Goal: Information Seeking & Learning: Learn about a topic

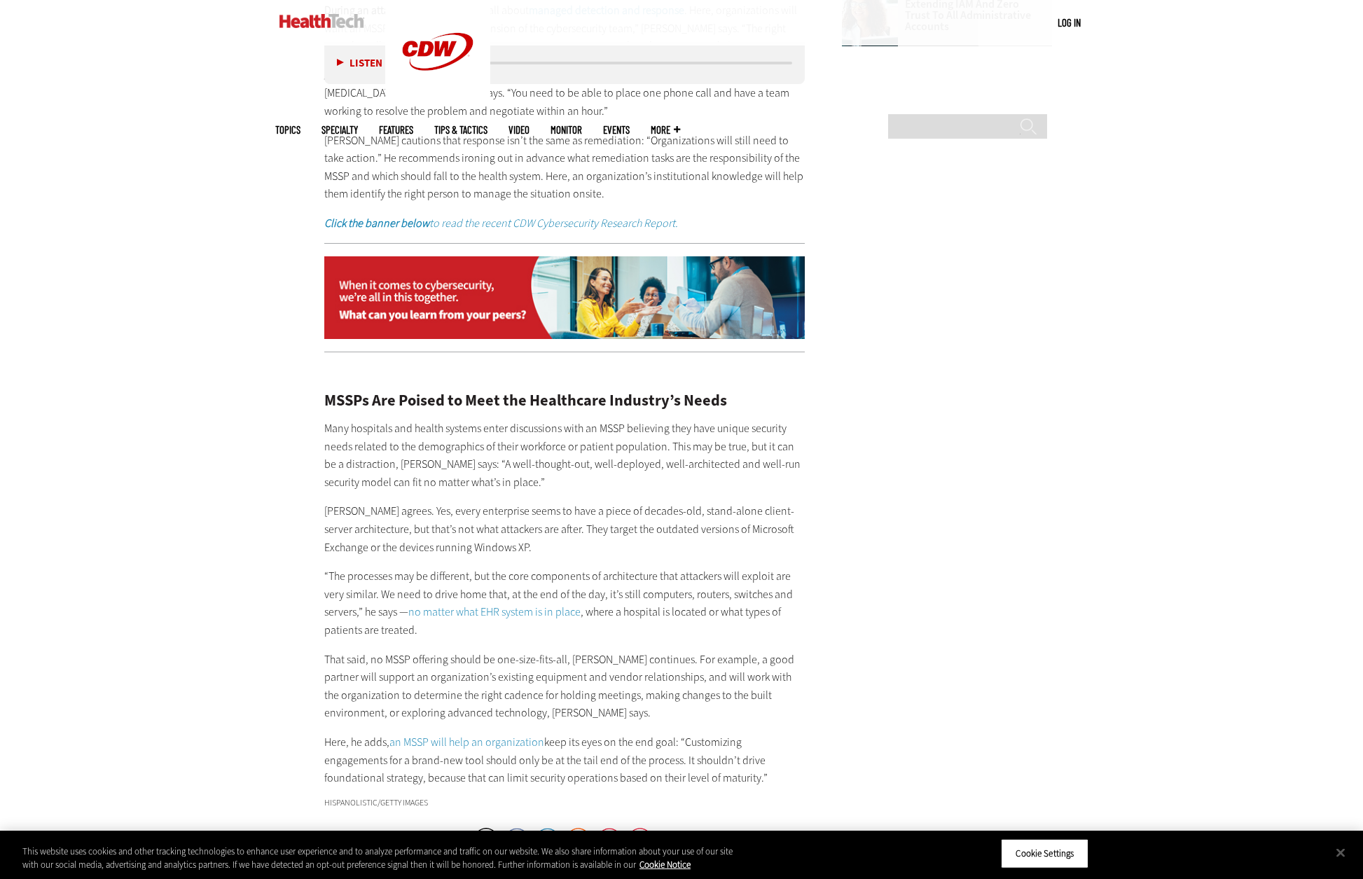
scroll to position [2457, 0]
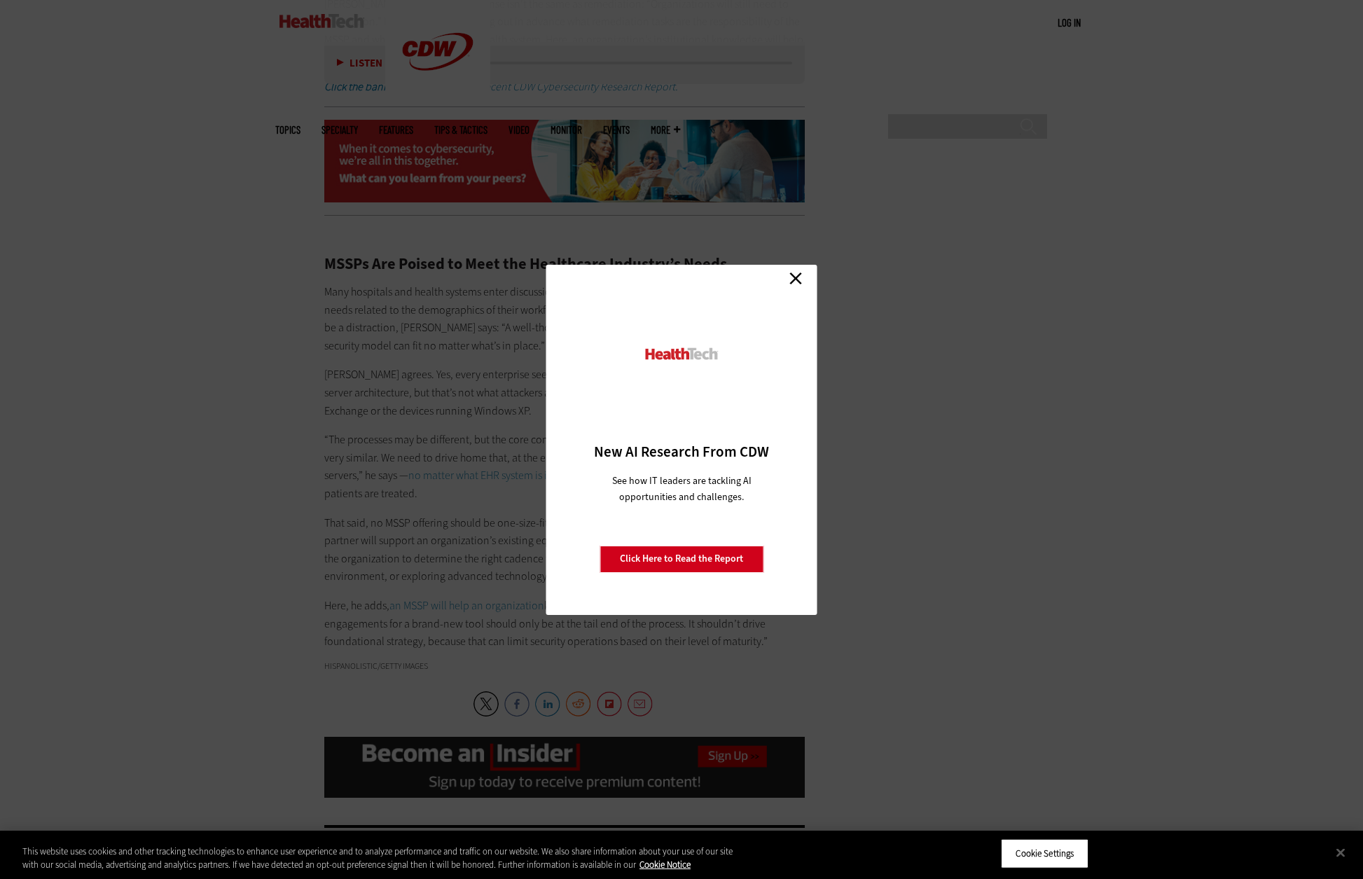
click at [794, 274] on link "Close" at bounding box center [795, 278] width 21 height 21
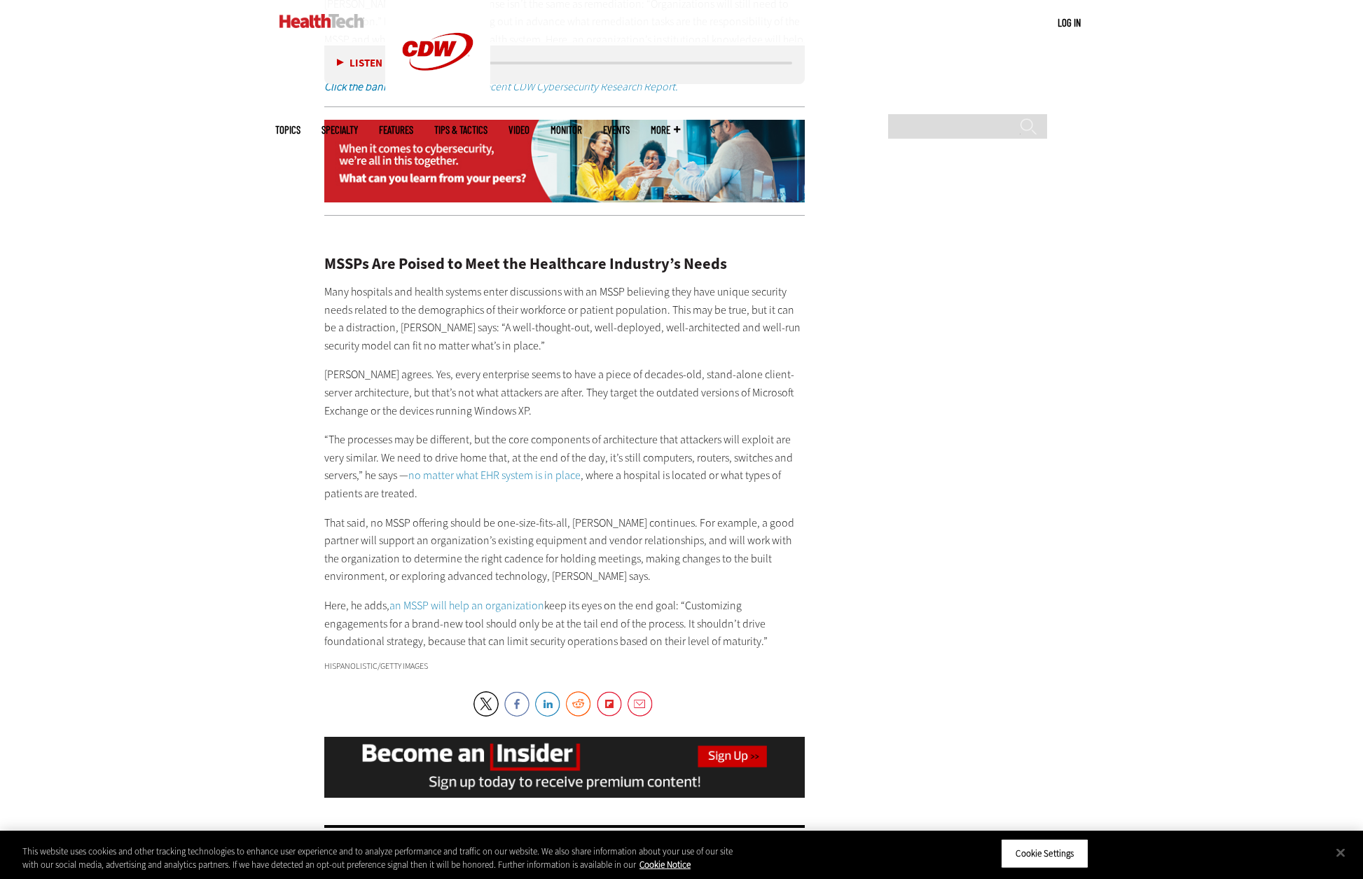
scroll to position [2527, 0]
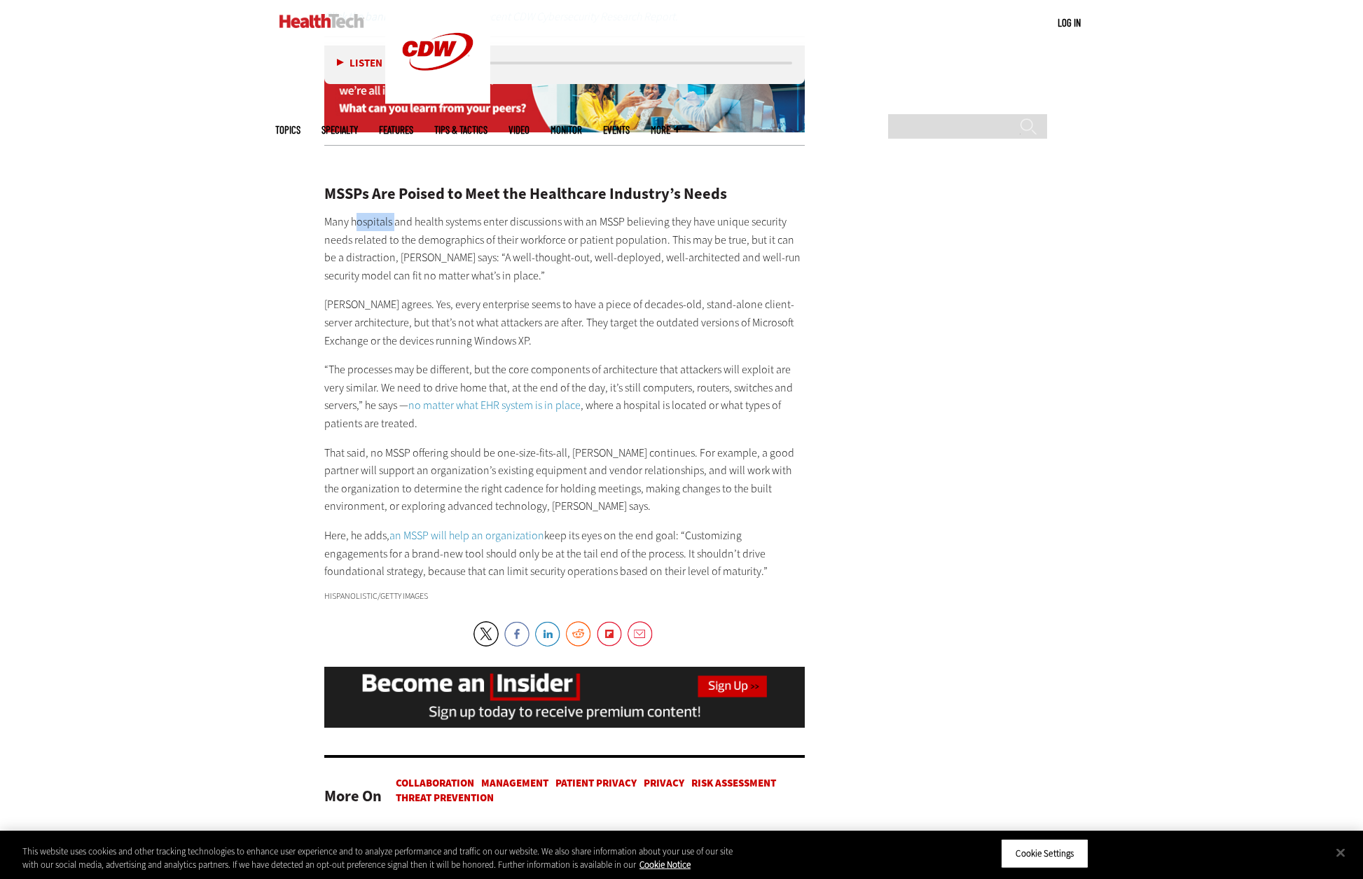
drag, startPoint x: 359, startPoint y: 197, endPoint x: 394, endPoint y: 199, distance: 35.8
click at [394, 213] on p "Many hospitals and health systems enter discussions with an MSSP believing they…" at bounding box center [564, 248] width 481 height 71
click at [437, 213] on p "Many hospitals and health systems enter discussions with an MSSP believing they…" at bounding box center [564, 248] width 481 height 71
drag, startPoint x: 513, startPoint y: 205, endPoint x: 634, endPoint y: 207, distance: 120.5
click at [634, 213] on p "Many hospitals and health systems enter discussions with an MSSP believing they…" at bounding box center [564, 248] width 481 height 71
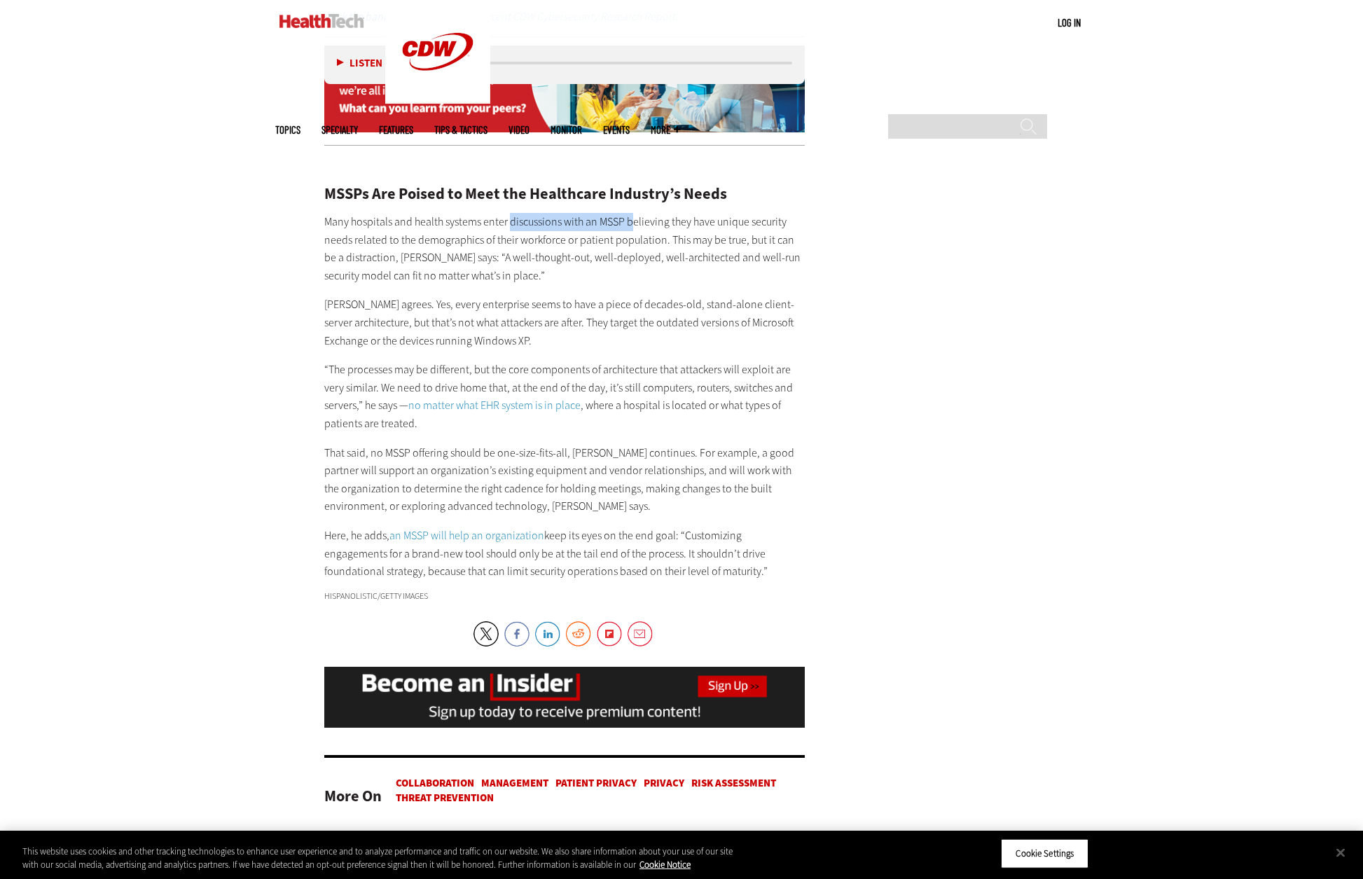
click at [634, 213] on p "Many hospitals and health systems enter discussions with an MSSP believing they…" at bounding box center [564, 248] width 481 height 71
drag, startPoint x: 638, startPoint y: 207, endPoint x: 676, endPoint y: 207, distance: 37.8
click at [676, 213] on p "Many hospitals and health systems enter discussions with an MSSP believing they…" at bounding box center [564, 248] width 481 height 71
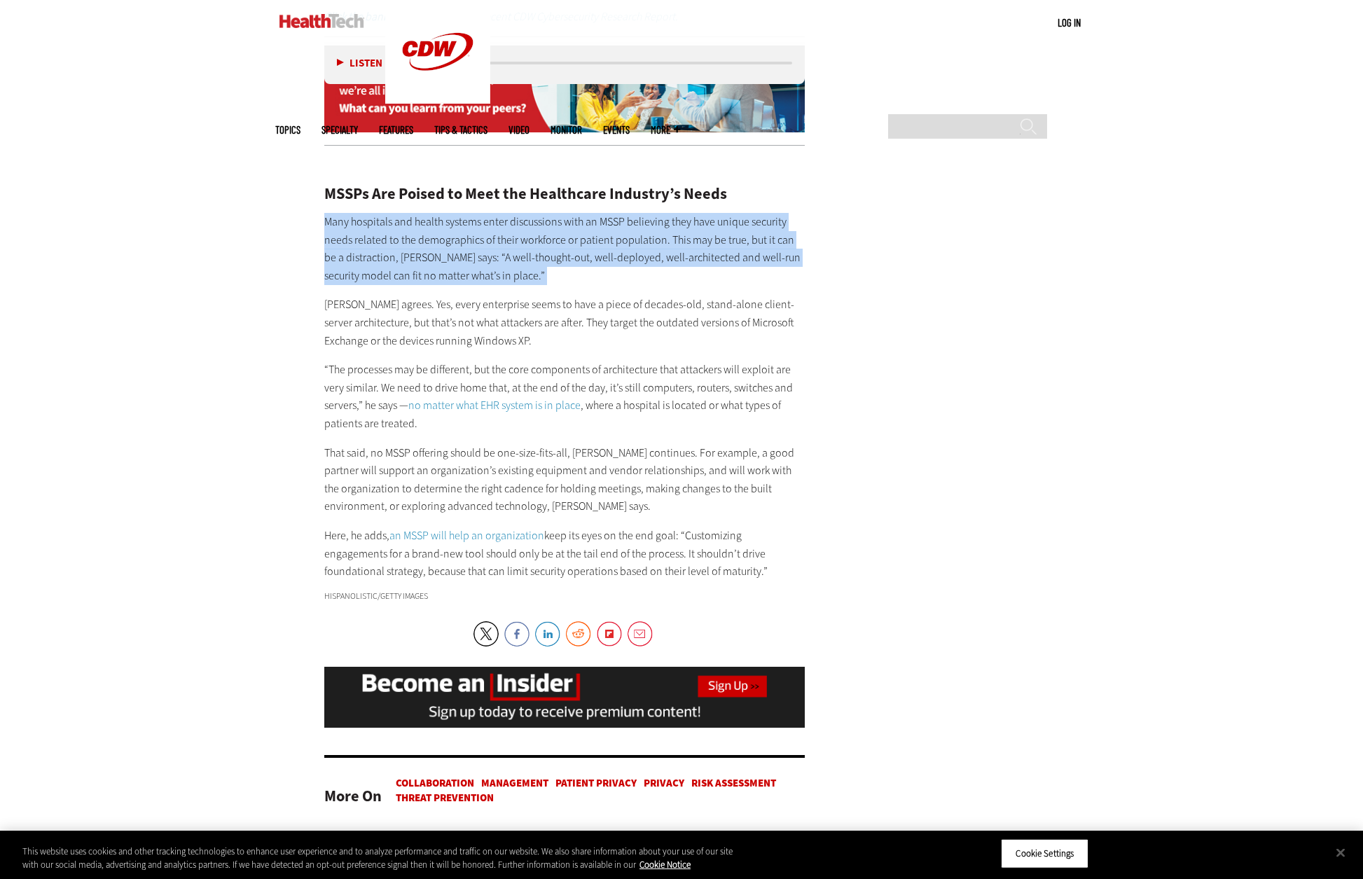
click at [676, 213] on p "Many hospitals and health systems enter discussions with an MSSP believing they…" at bounding box center [564, 248] width 481 height 71
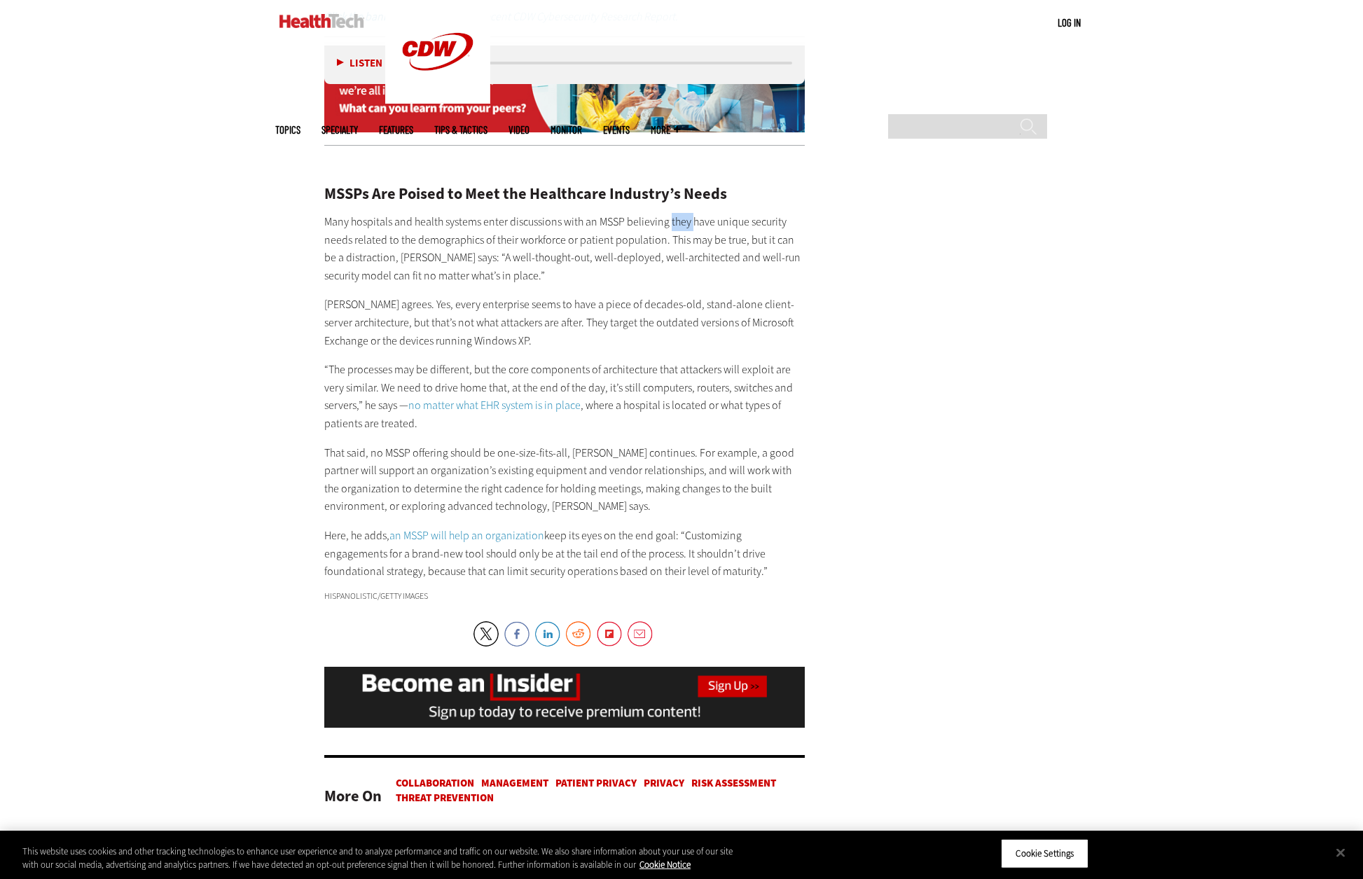
click at [676, 213] on p "Many hospitals and health systems enter discussions with an MSSP believing they…" at bounding box center [564, 248] width 481 height 71
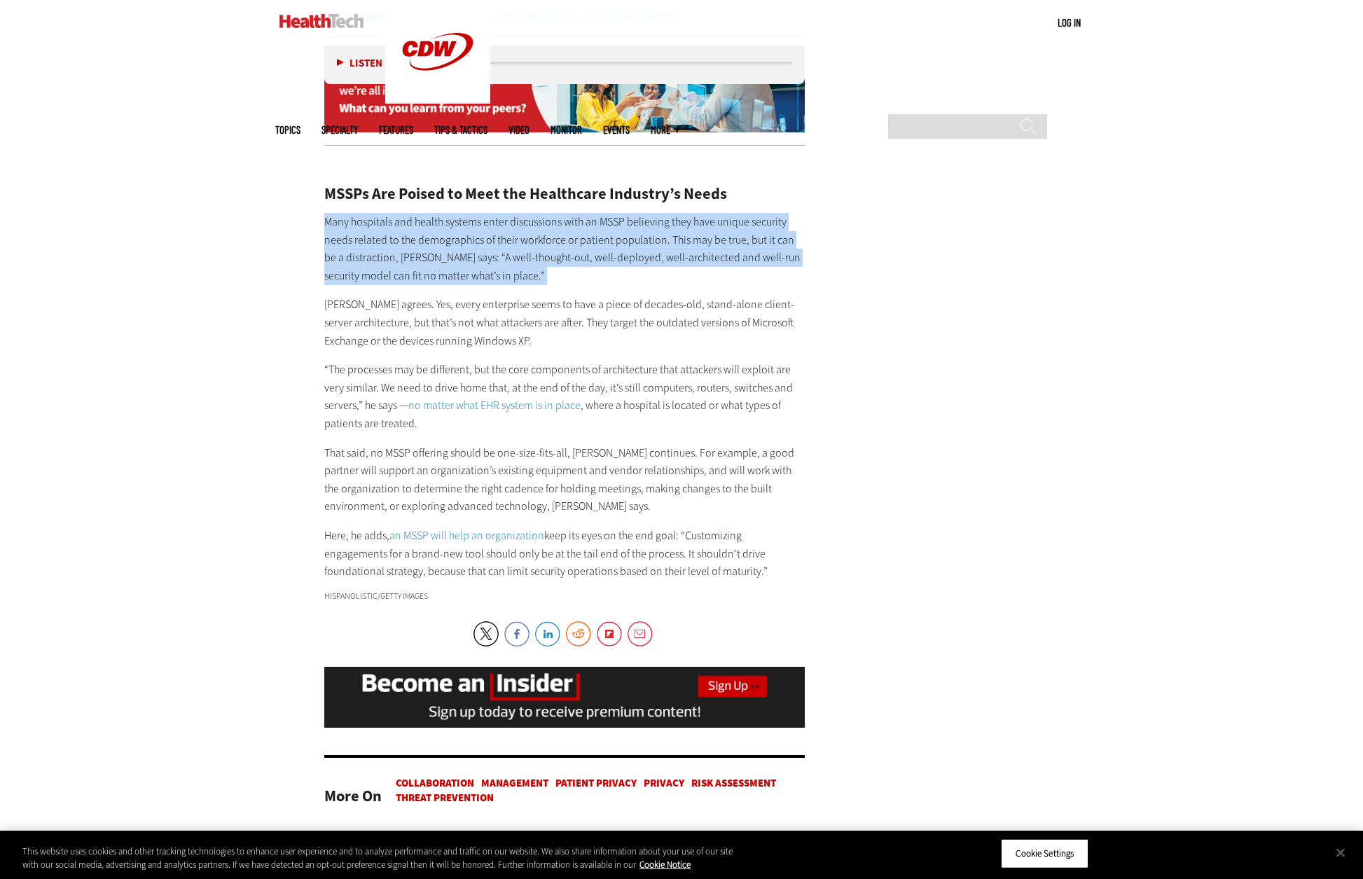
click at [676, 213] on p "Many hospitals and health systems enter discussions with an MSSP believing they…" at bounding box center [564, 248] width 481 height 71
click at [519, 213] on p "Many hospitals and health systems enter discussions with an MSSP believing they…" at bounding box center [564, 248] width 481 height 71
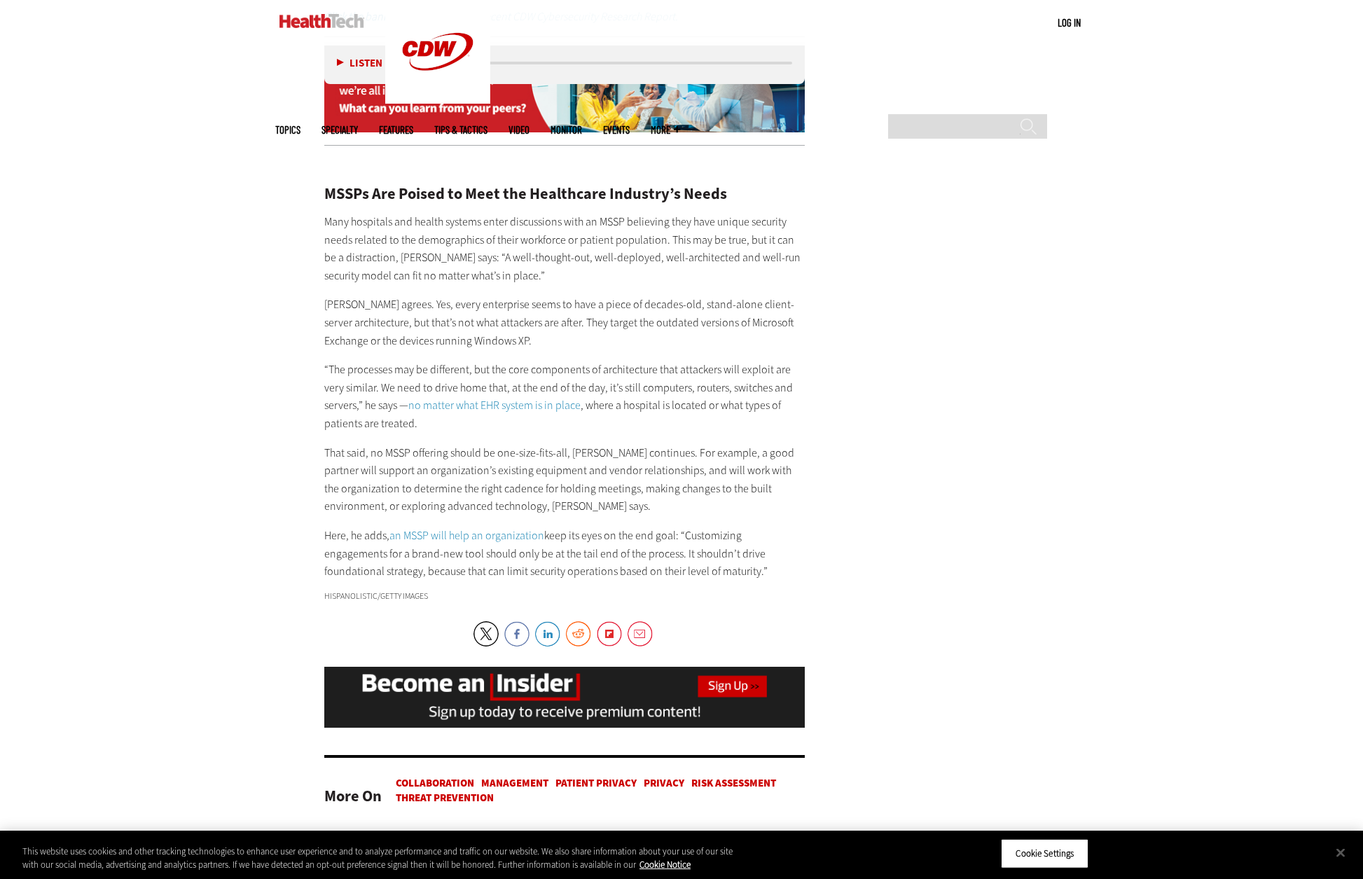
click at [790, 296] on p "[PERSON_NAME] agrees. Yes, every enterprise seems to have a piece of decades-ol…" at bounding box center [564, 323] width 481 height 54
